Goal: Find specific page/section: Find specific page/section

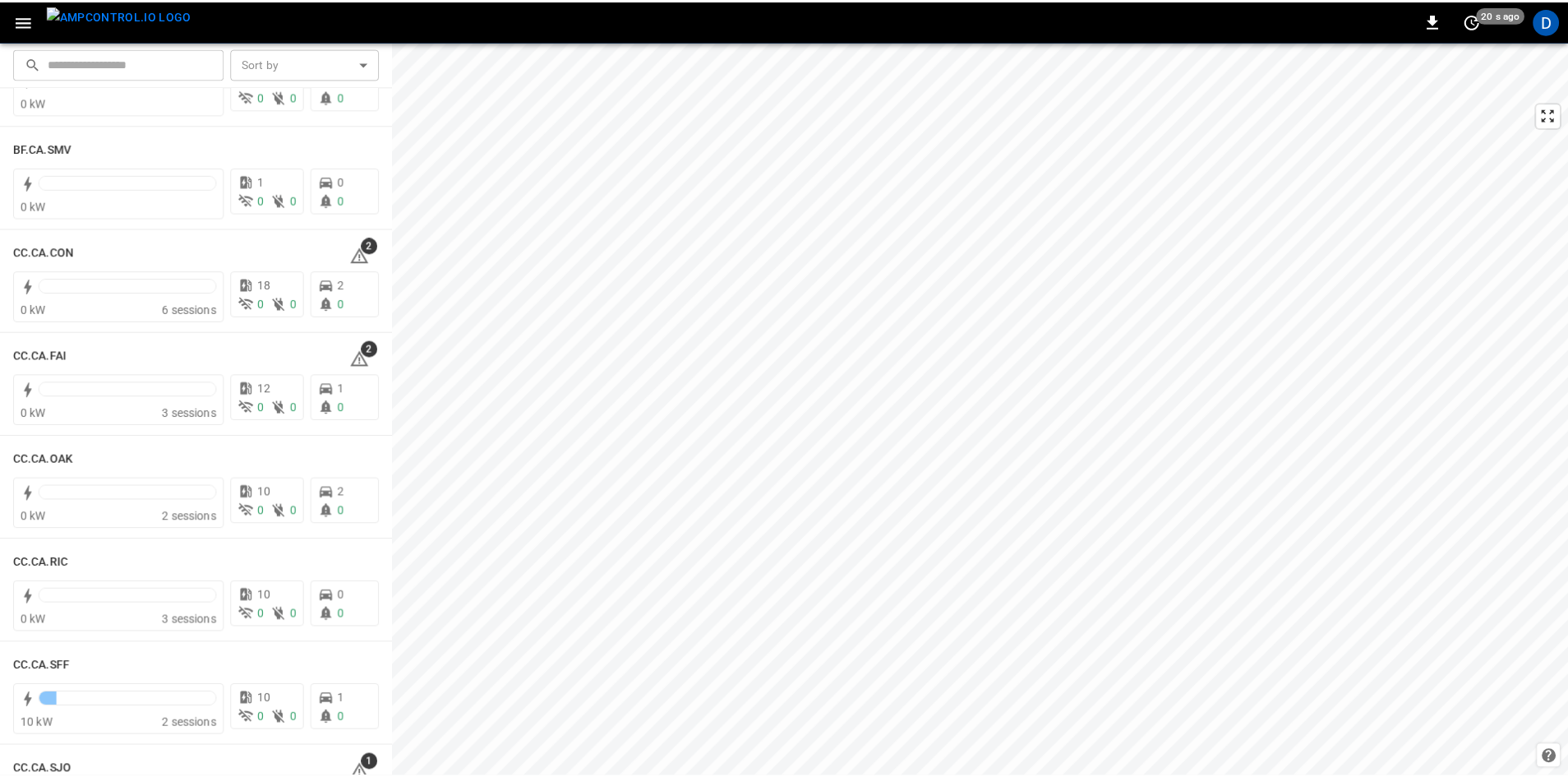
scroll to position [165, 0]
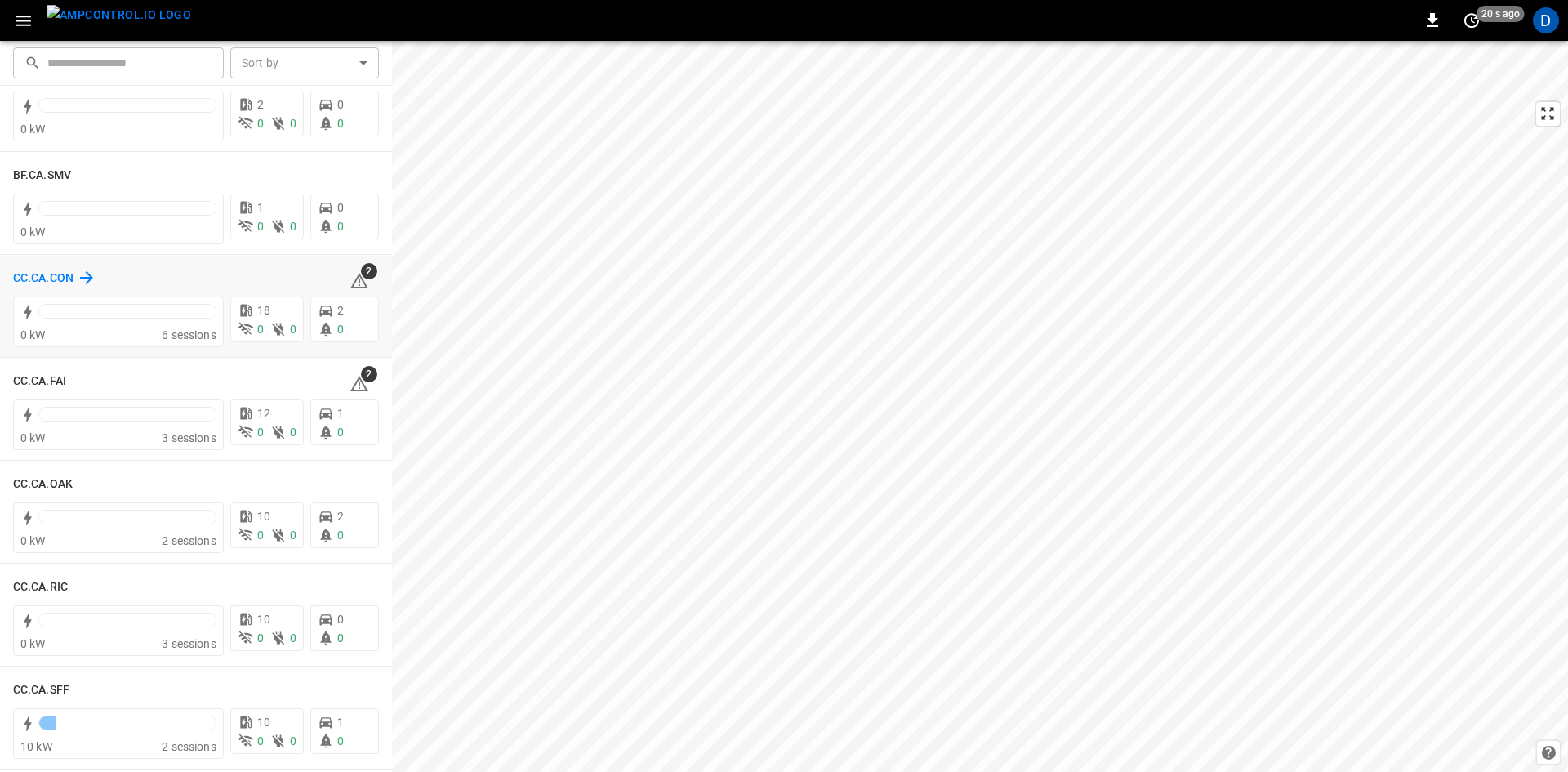
click at [41, 272] on h6 "CC.CA.CON" at bounding box center [44, 278] width 61 height 18
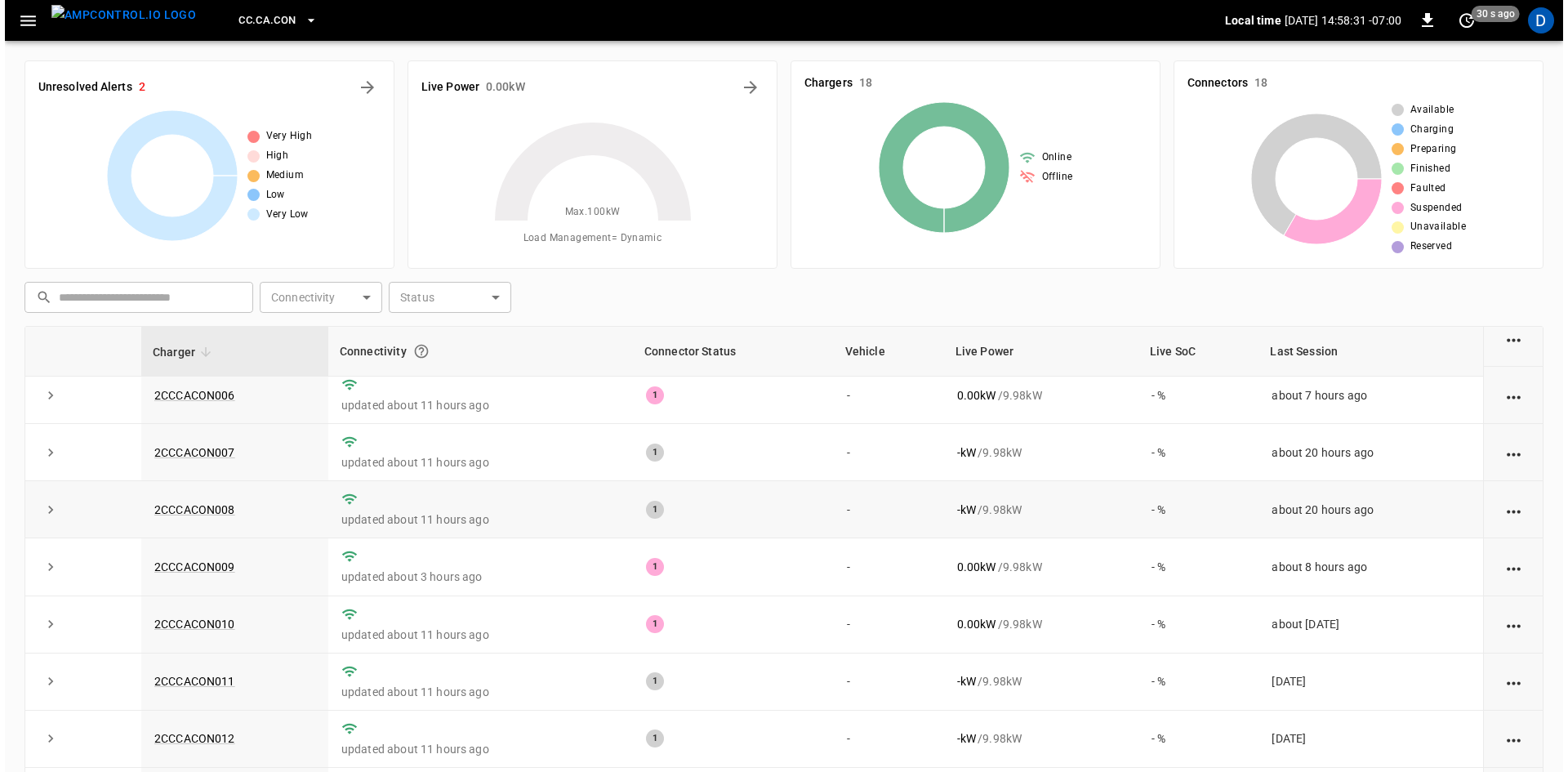
scroll to position [326, 0]
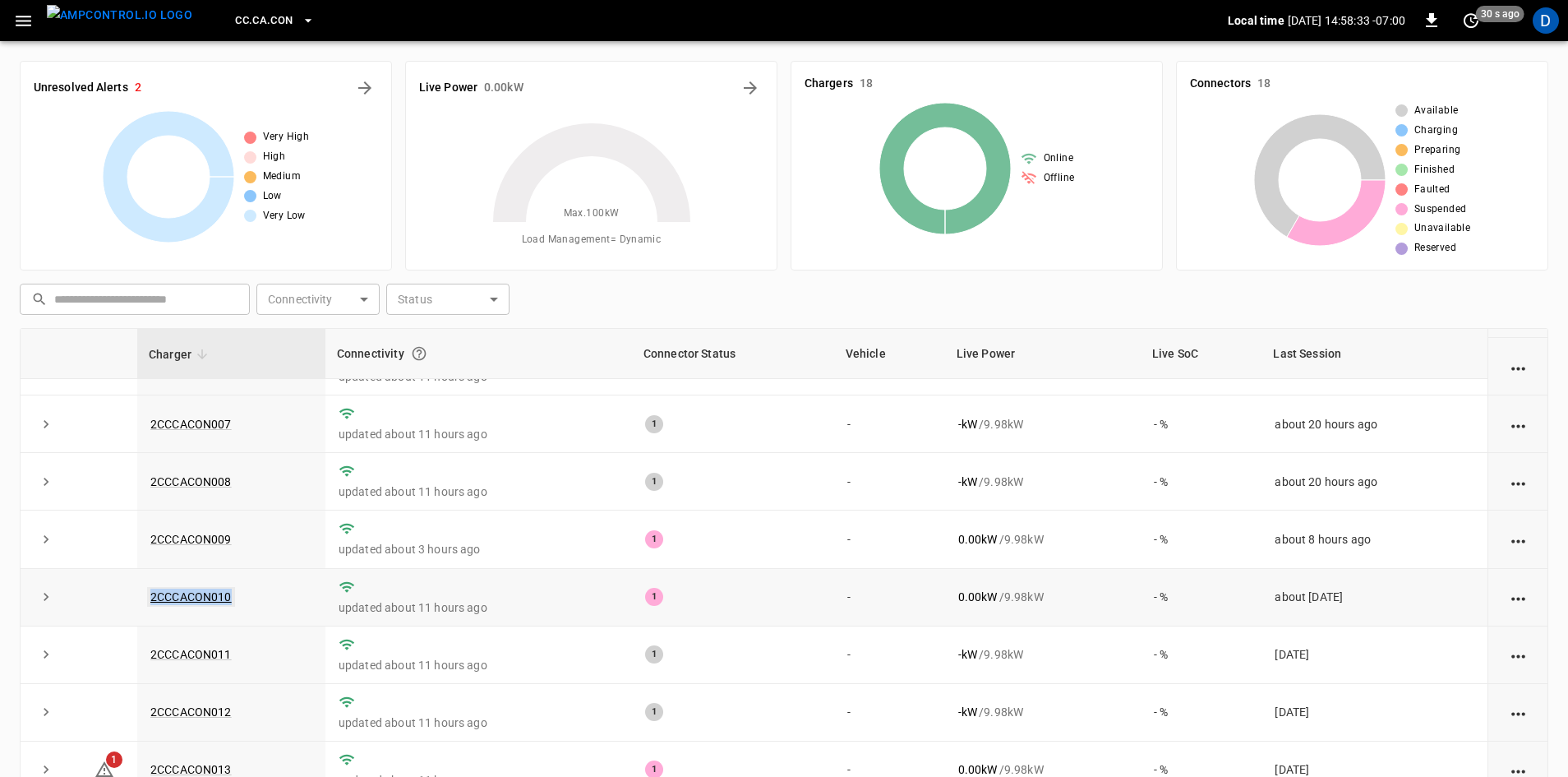
drag, startPoint x: 239, startPoint y: 599, endPoint x: 148, endPoint y: 602, distance: 91.0
click at [148, 602] on td "2CCCACON010" at bounding box center [231, 598] width 189 height 57
click at [208, 602] on link "2CCCACON010" at bounding box center [191, 597] width 88 height 20
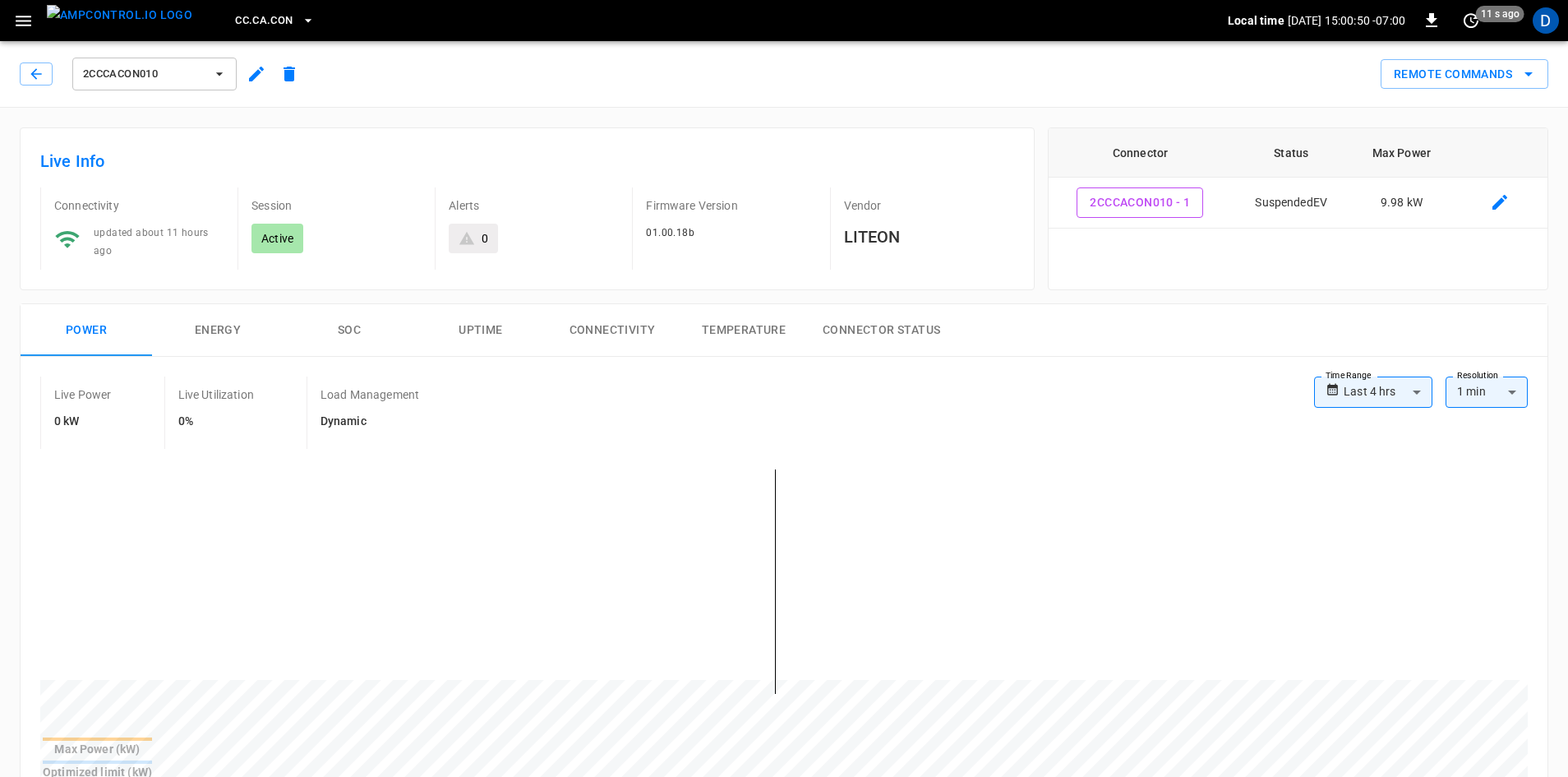
click at [235, 24] on span "CC.CA.CON" at bounding box center [264, 21] width 57 height 19
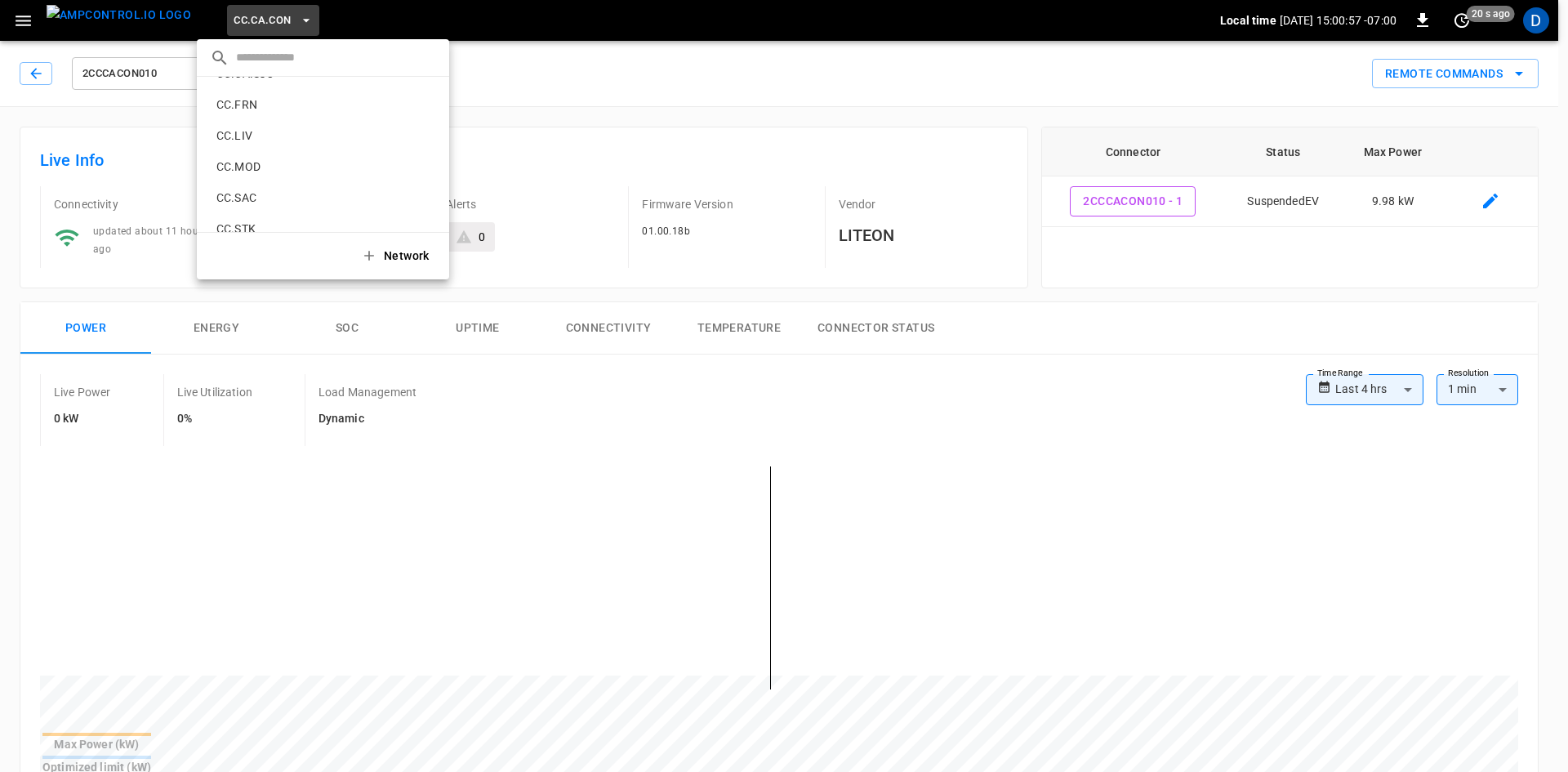
scroll to position [395, 0]
click at [289, 127] on li "CC.SAC 9e78 ..." at bounding box center [322, 138] width 253 height 31
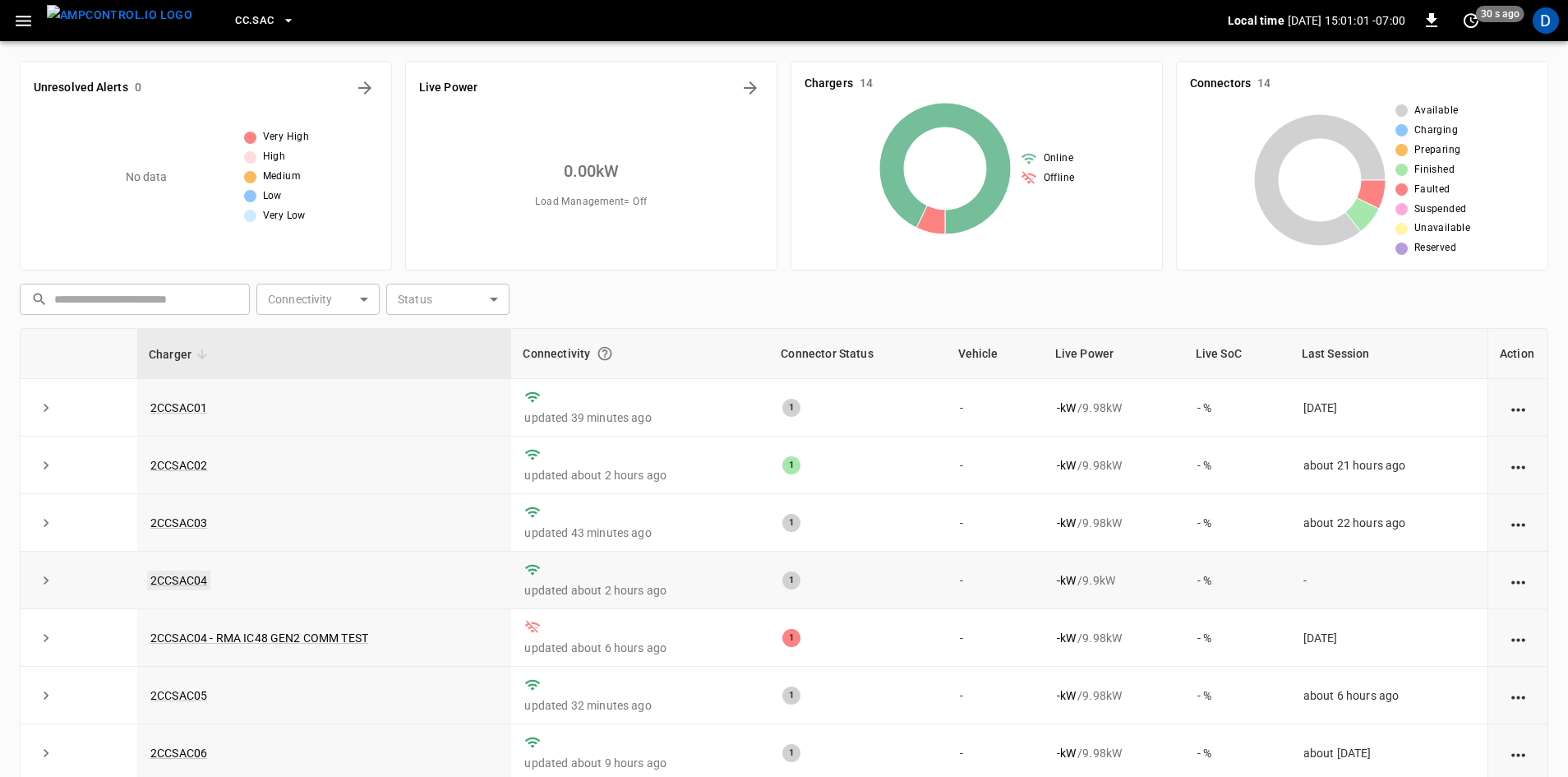
click at [176, 587] on link "2CCSAC04" at bounding box center [179, 580] width 63 height 20
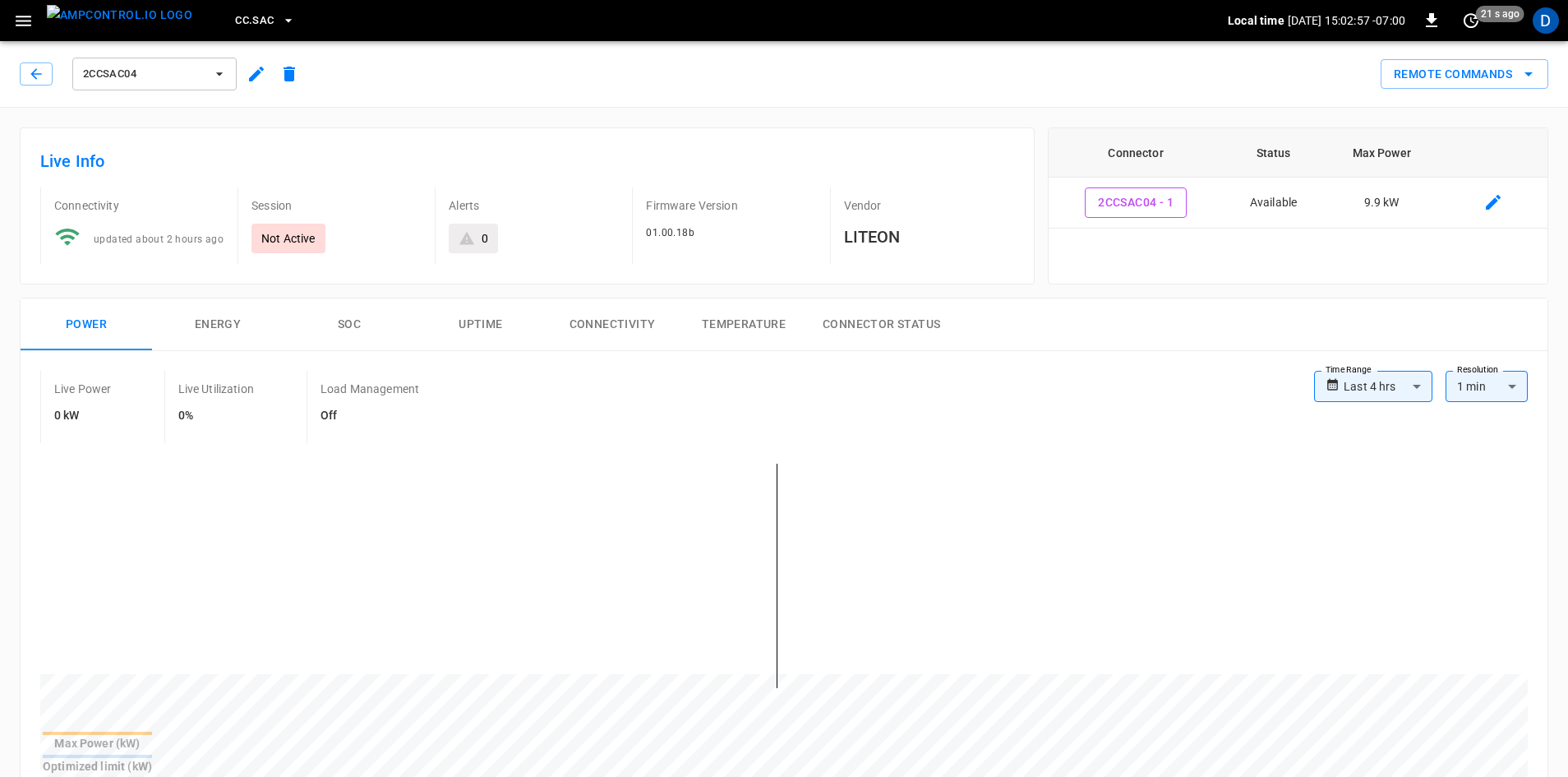
click at [206, 18] on div "CC.SAC" at bounding box center [717, 21] width 1022 height 39
click at [228, 18] on button "CC.SAC" at bounding box center [265, 21] width 73 height 32
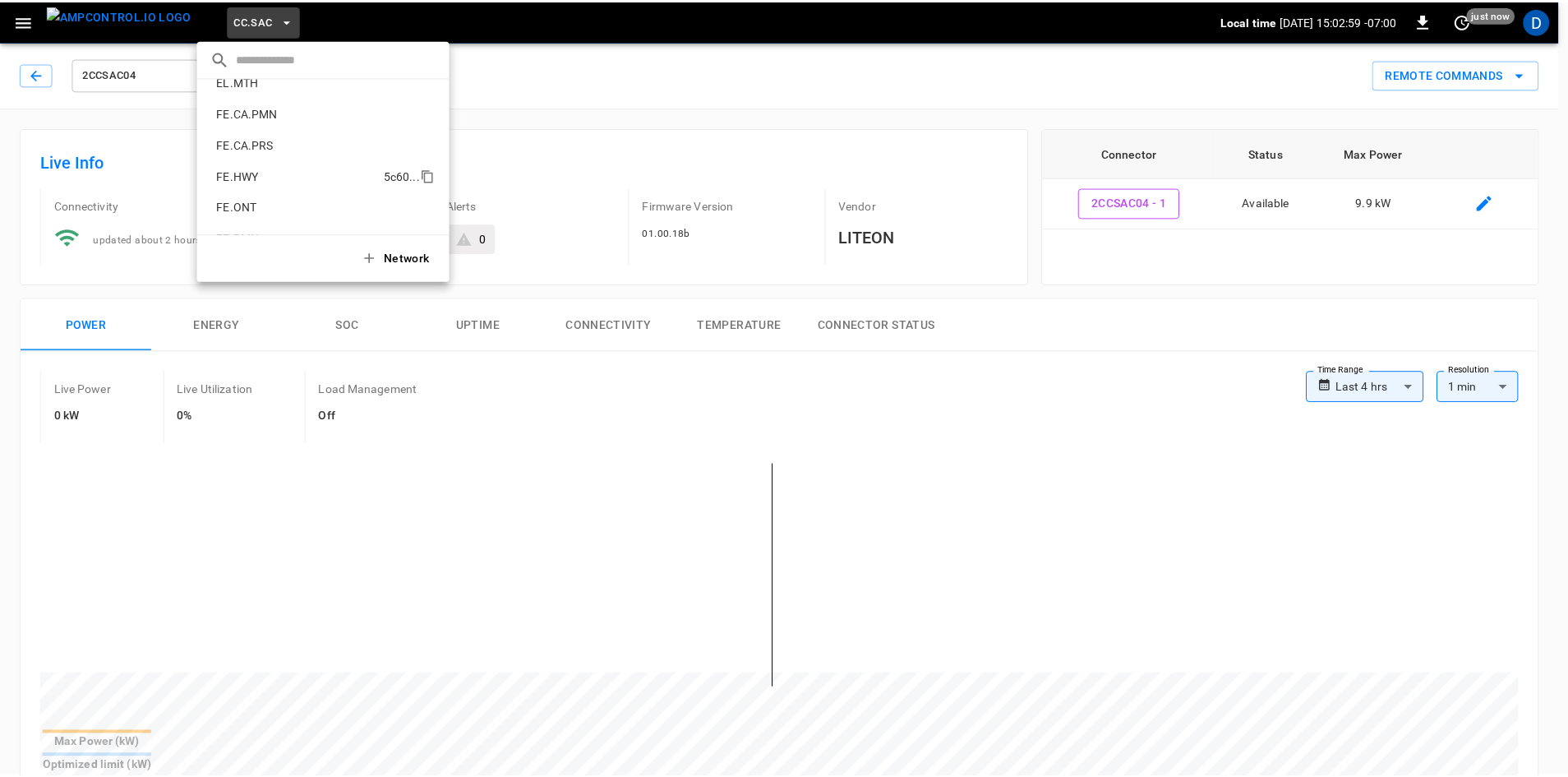
scroll to position [597, 0]
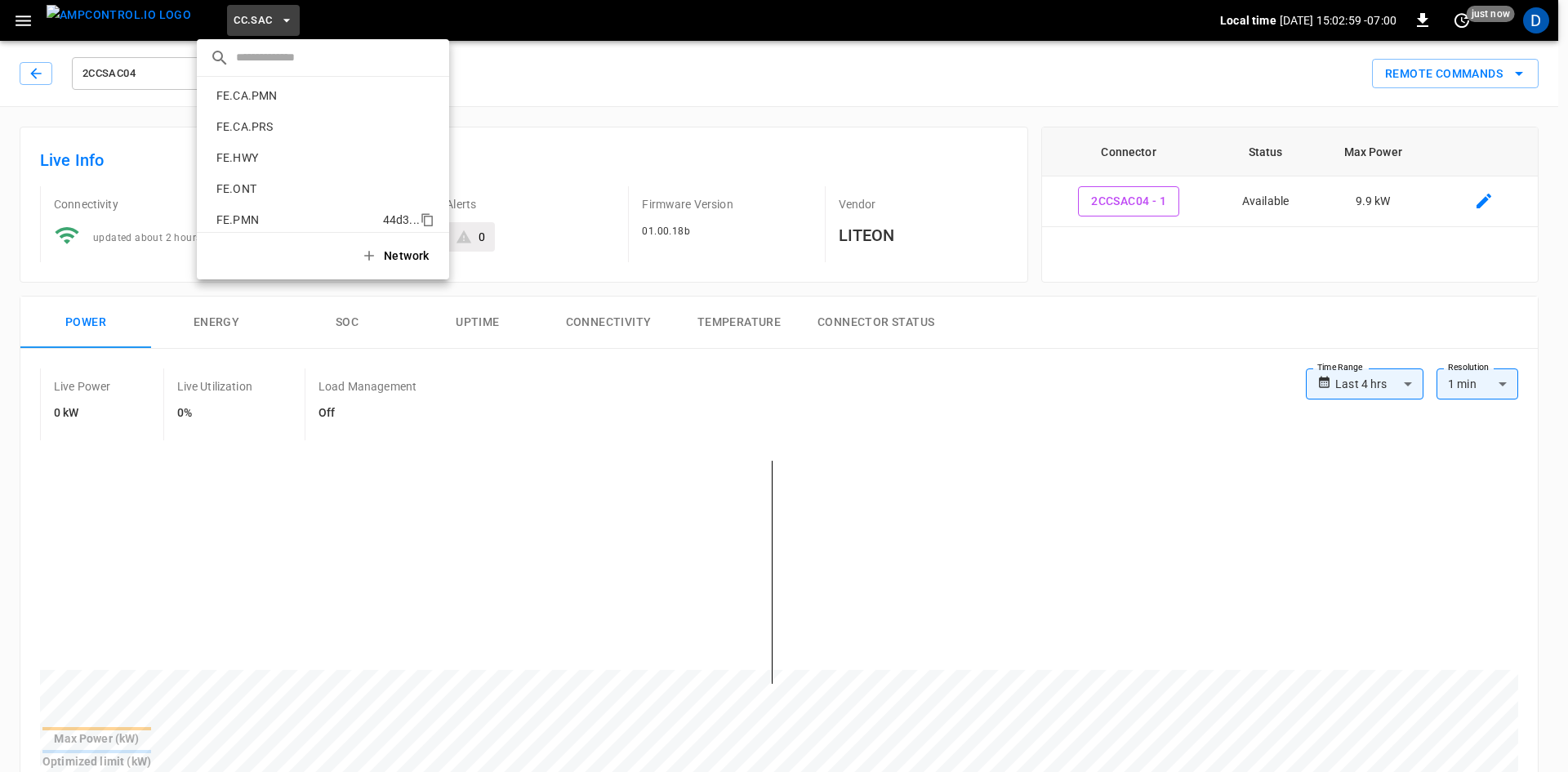
click at [255, 224] on p "FE.PMN" at bounding box center [296, 219] width 173 height 16
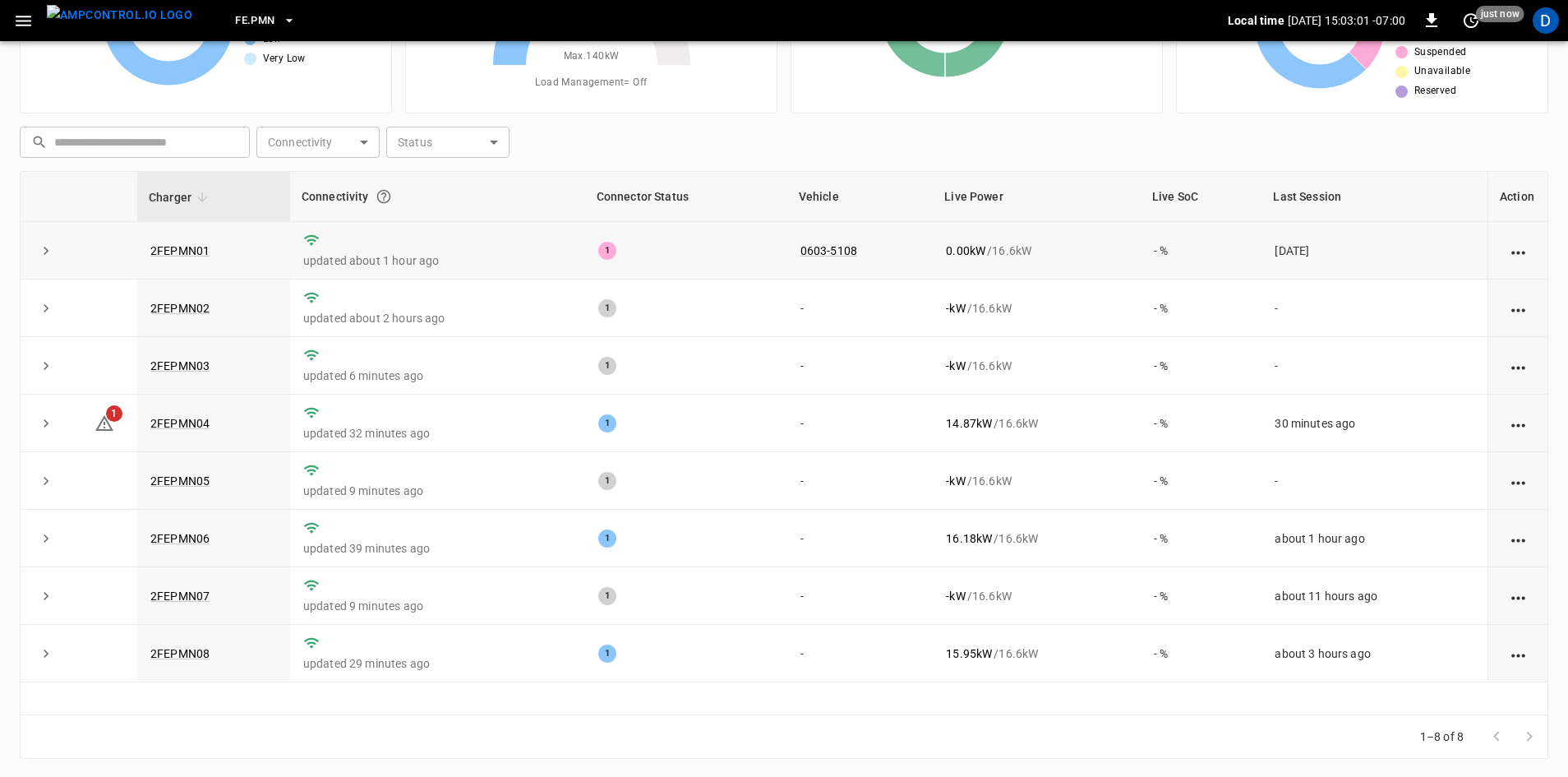
scroll to position [159, 0]
click at [175, 419] on link "2FEPMN04" at bounding box center [180, 422] width 66 height 20
